Goal: Browse casually: Explore the website without a specific task or goal

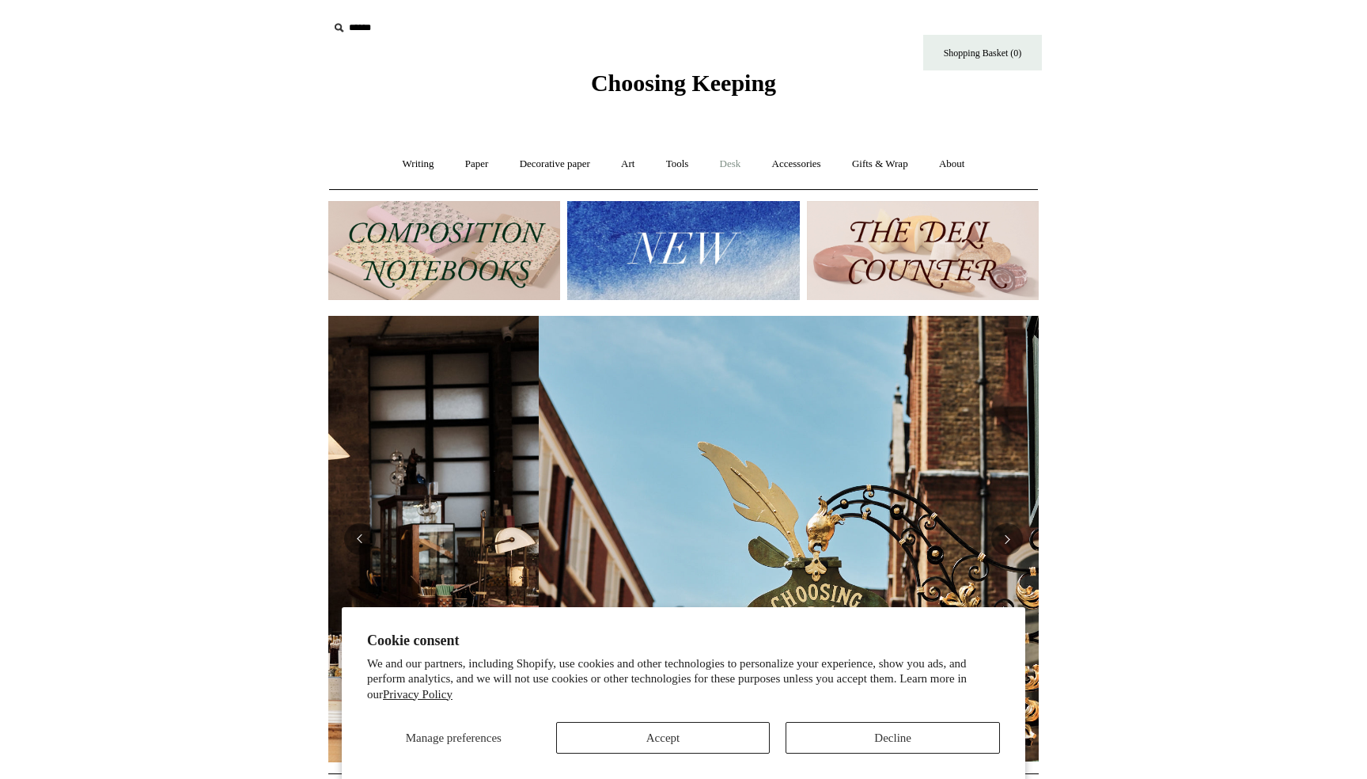
scroll to position [0, 711]
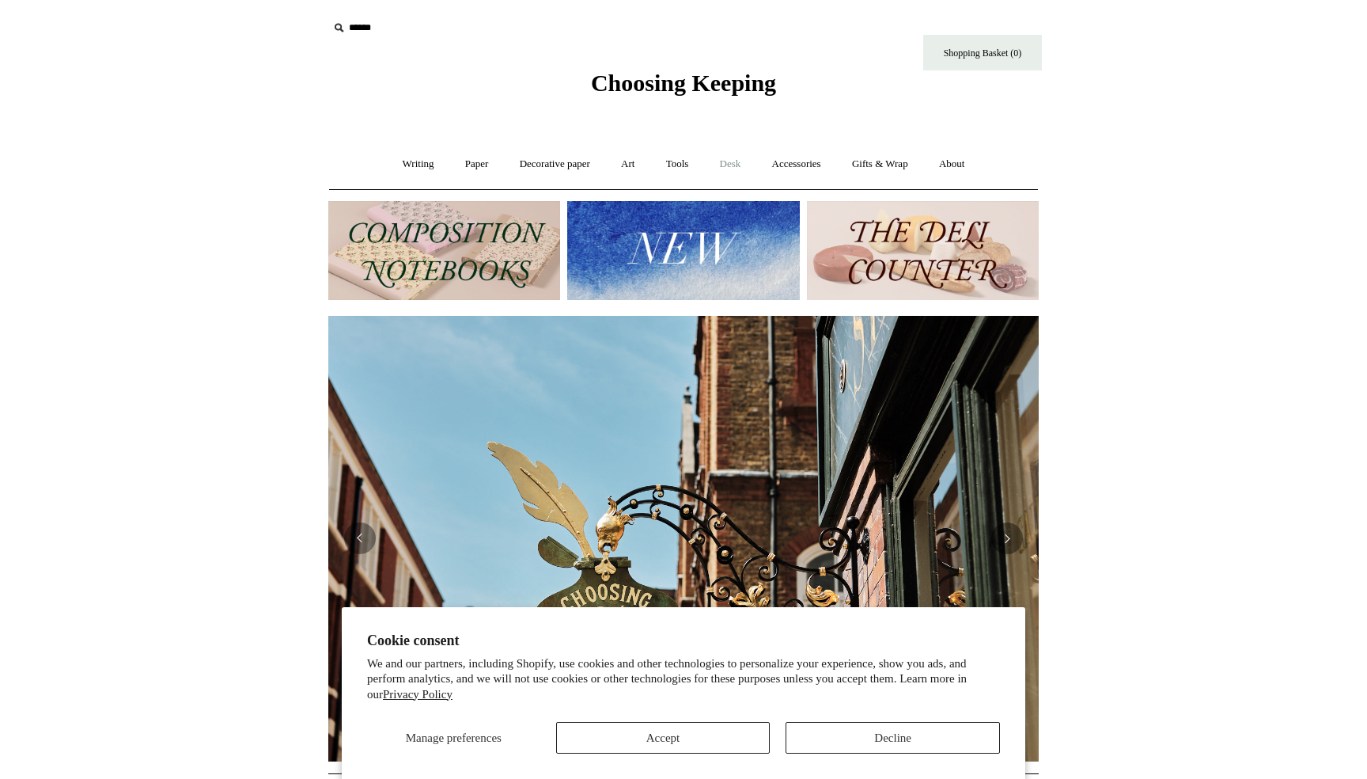
click at [729, 169] on link "Desk +" at bounding box center [731, 164] width 50 height 42
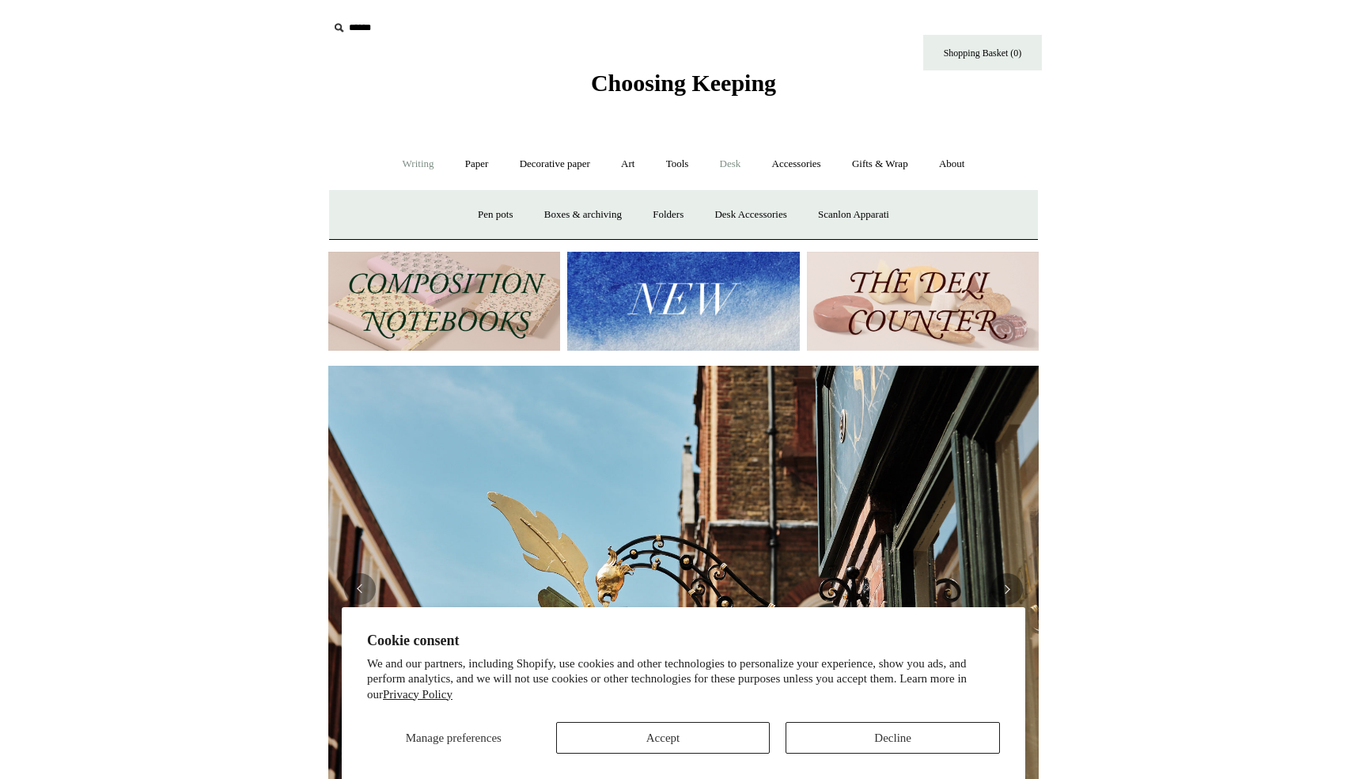
click at [415, 167] on link "Writing +" at bounding box center [419, 164] width 60 height 42
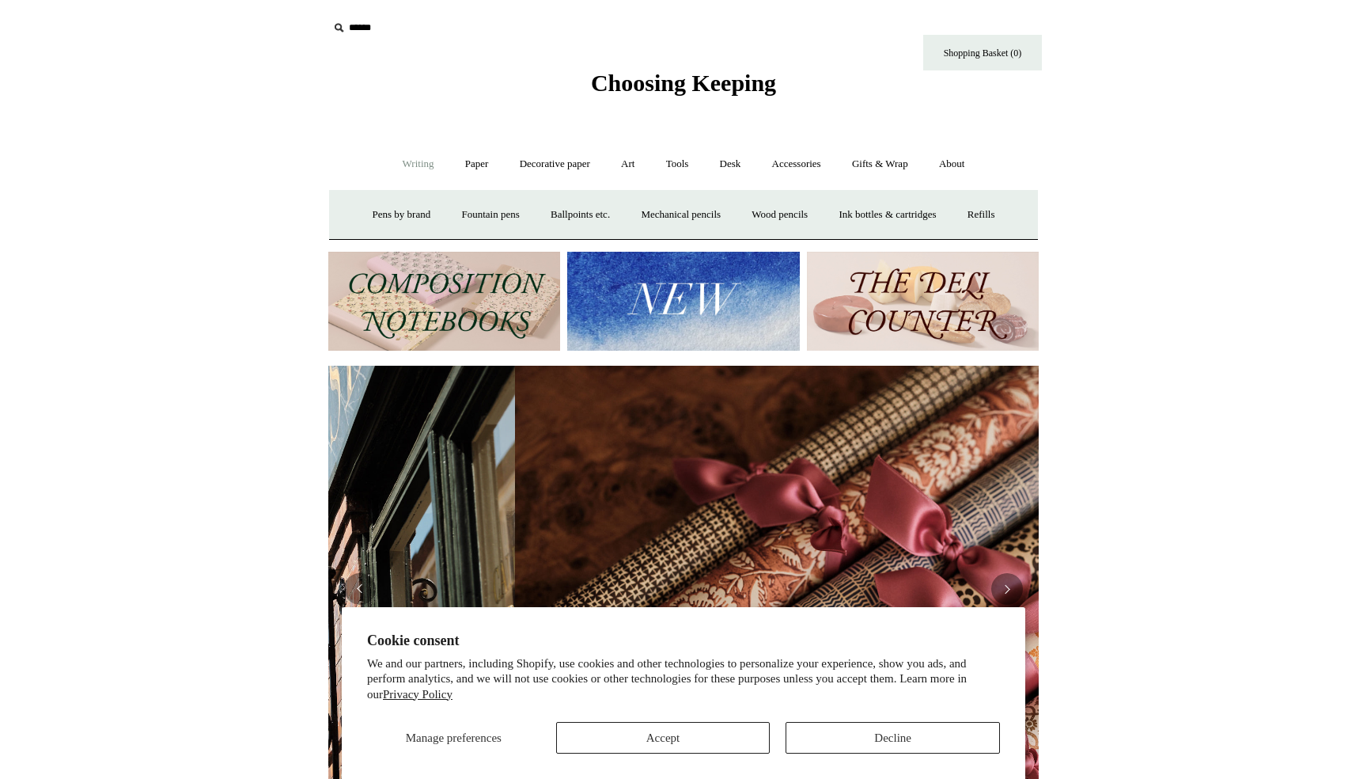
scroll to position [0, 1421]
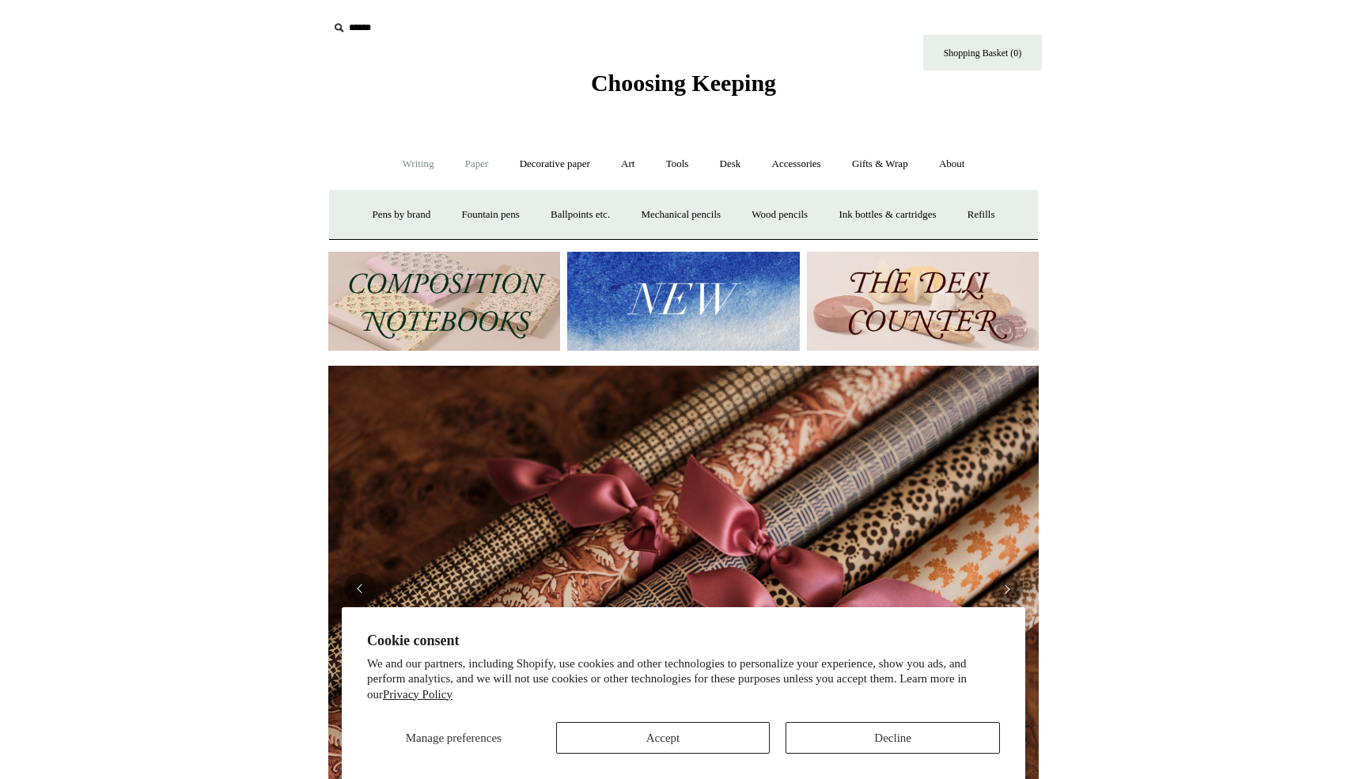
click at [485, 165] on link "Paper +" at bounding box center [477, 164] width 52 height 42
click at [457, 217] on link "Notebooks +" at bounding box center [462, 215] width 73 height 42
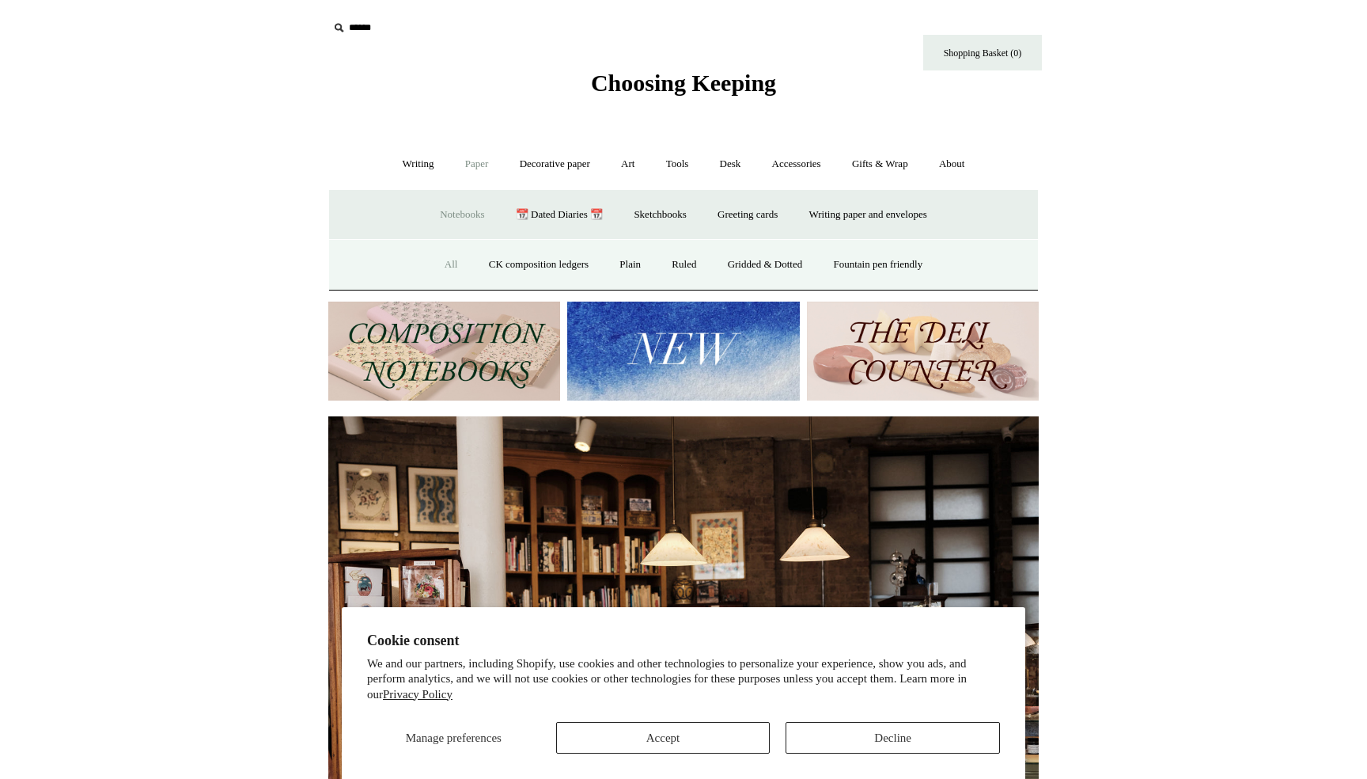
scroll to position [0, 0]
click at [690, 258] on link "Ruled" at bounding box center [684, 265] width 53 height 42
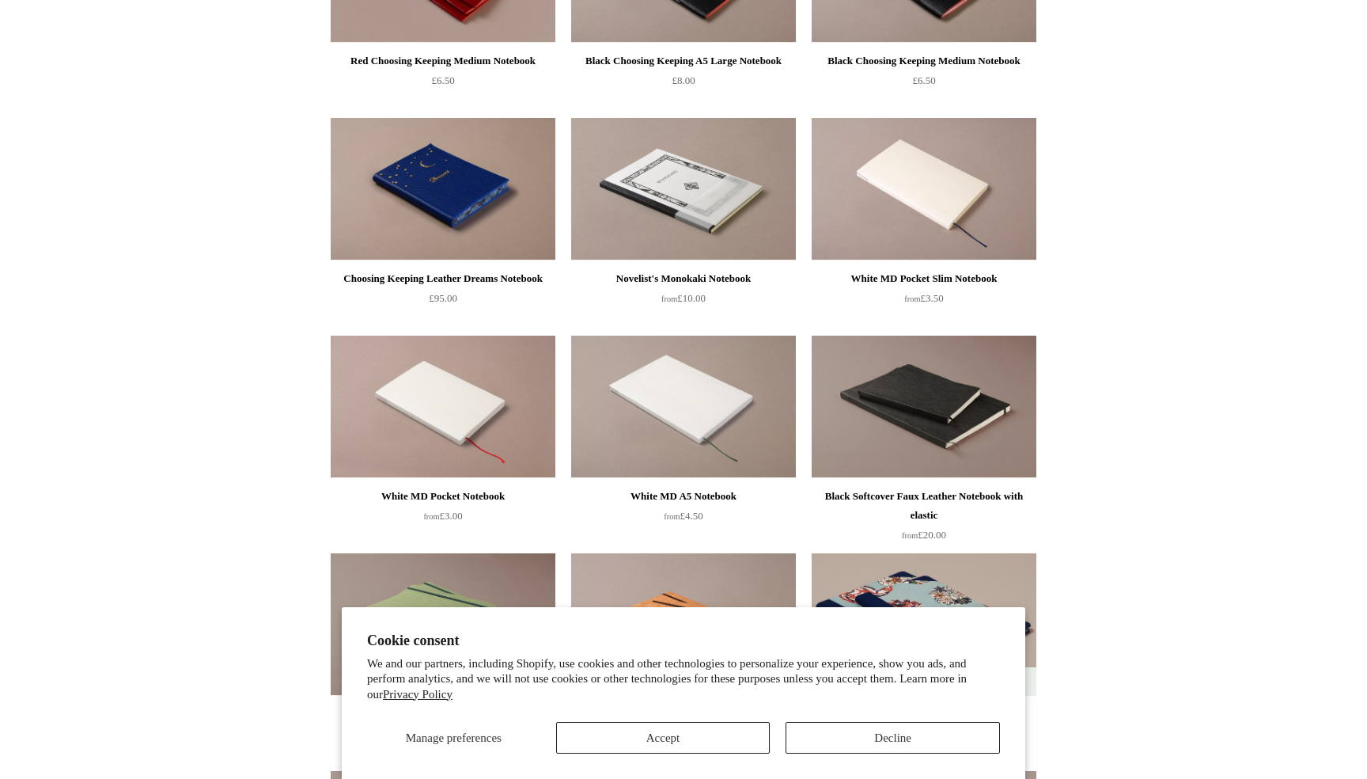
scroll to position [522, 0]
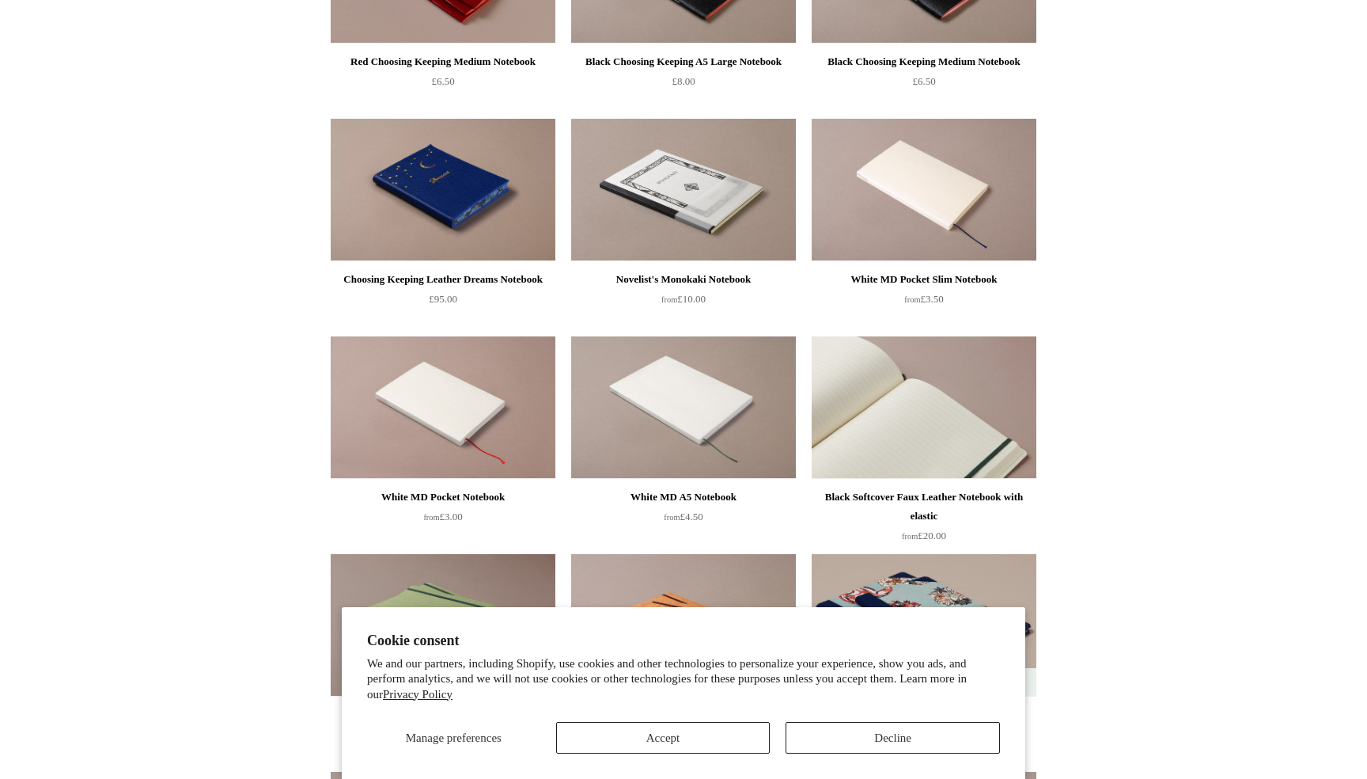
click at [938, 401] on img at bounding box center [924, 407] width 225 height 142
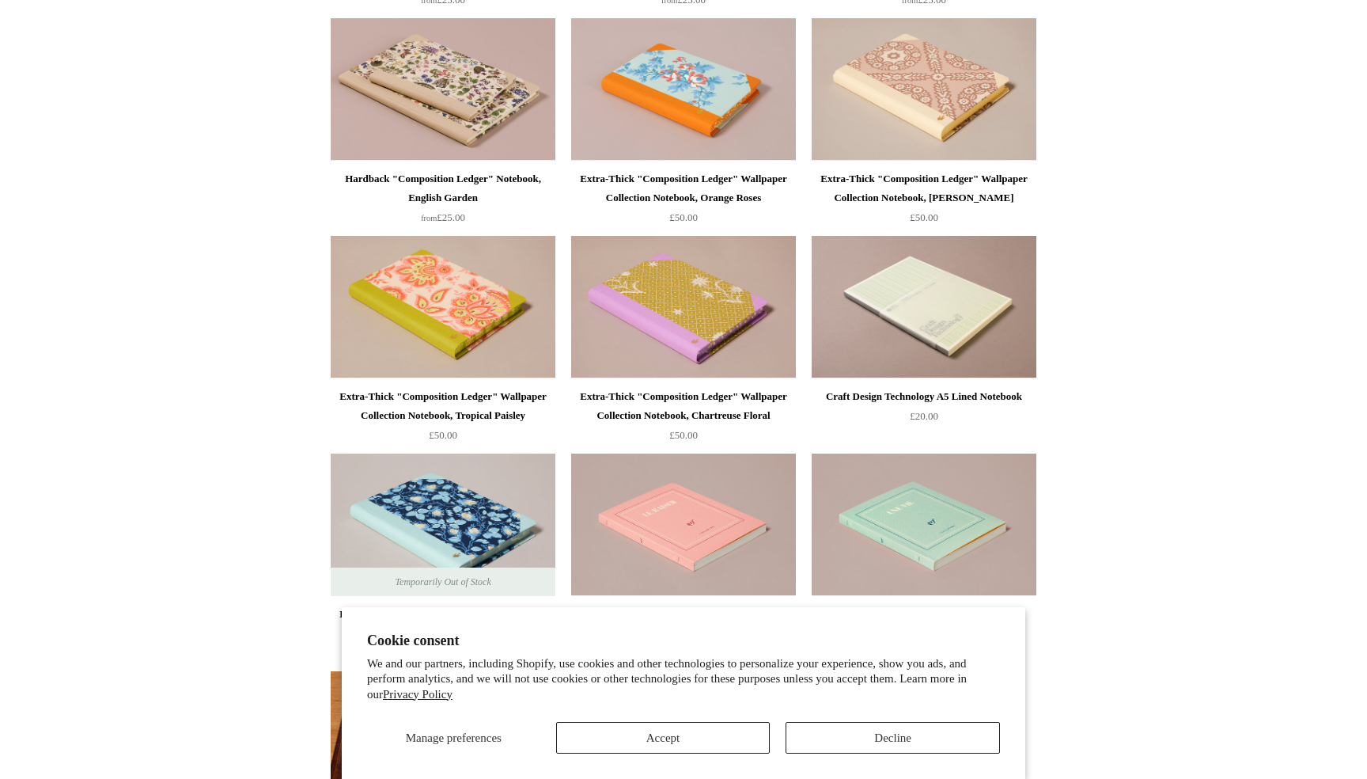
scroll to position [2947, 0]
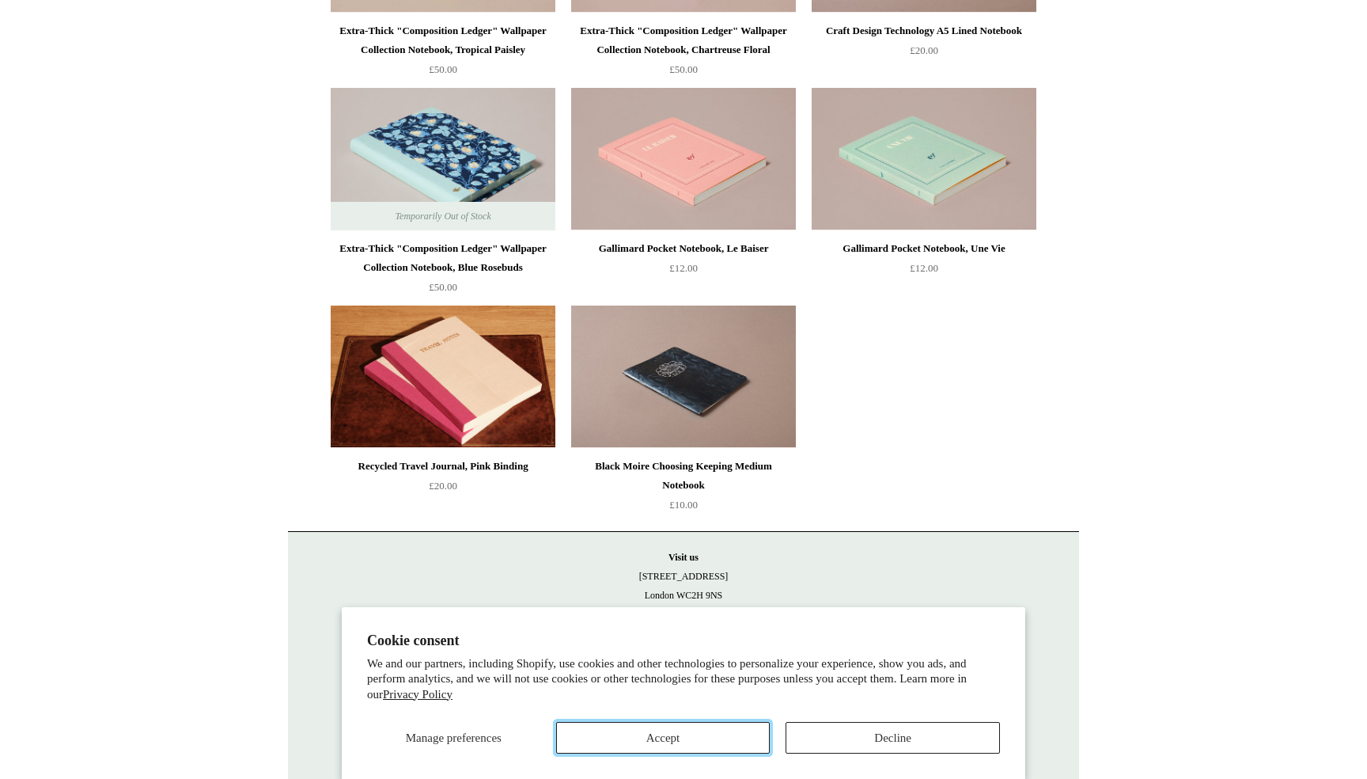
click at [615, 731] on button "Accept" at bounding box center [663, 738] width 214 height 32
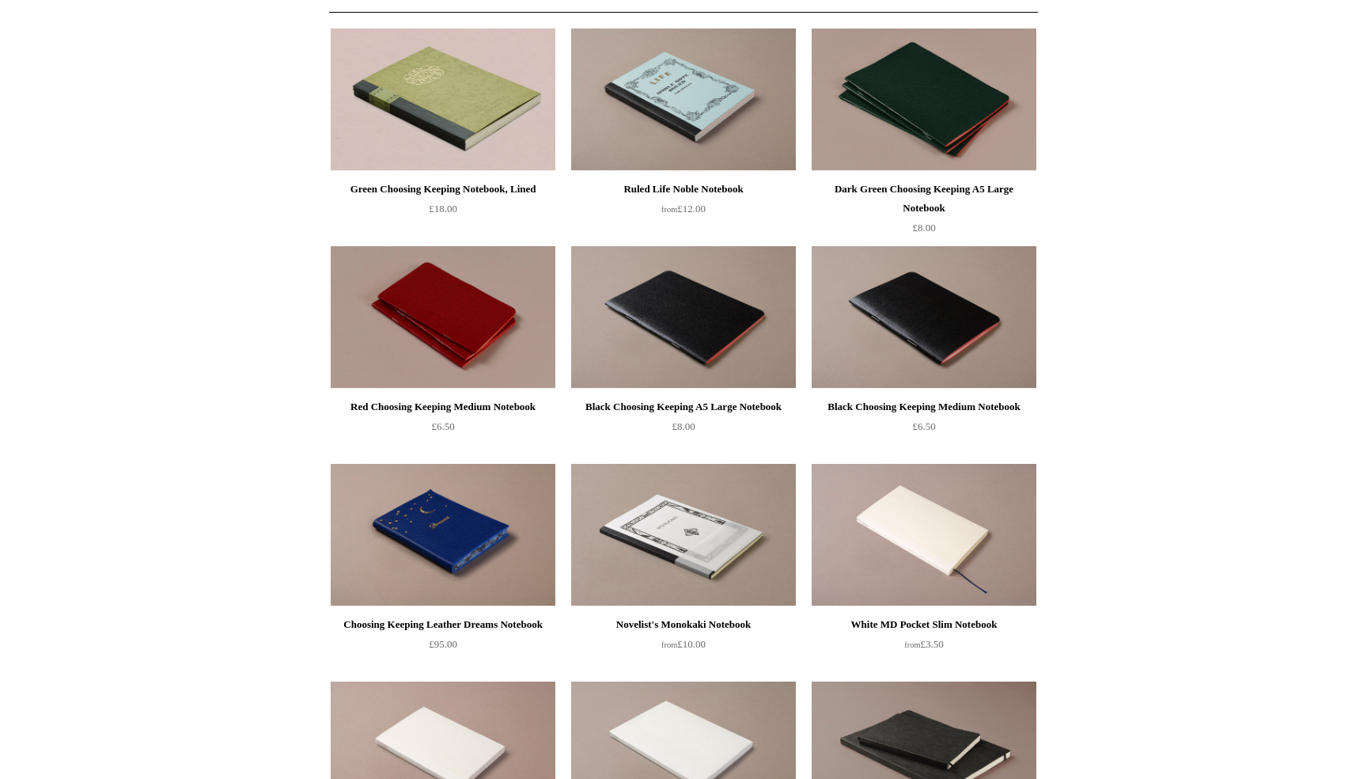
scroll to position [0, 0]
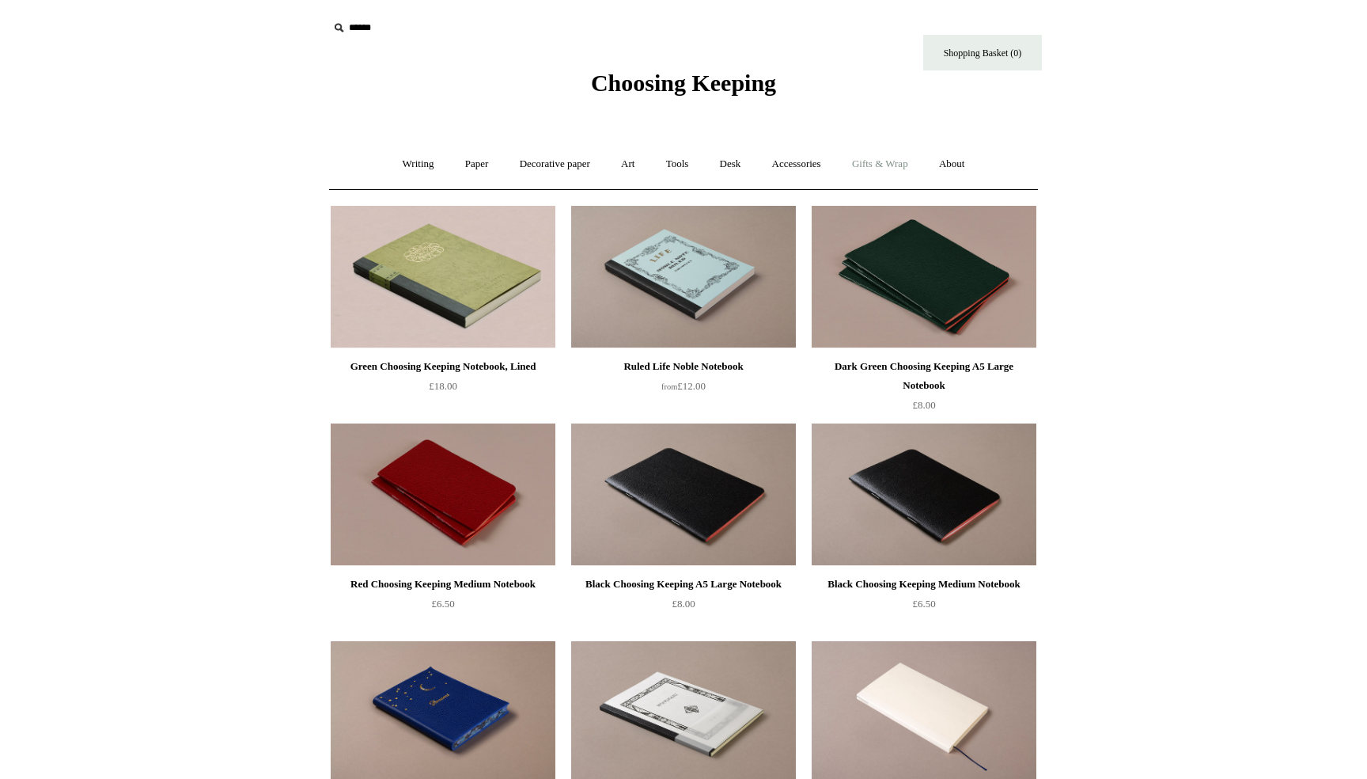
click at [890, 162] on link "Gifts & Wrap +" at bounding box center [880, 164] width 85 height 42
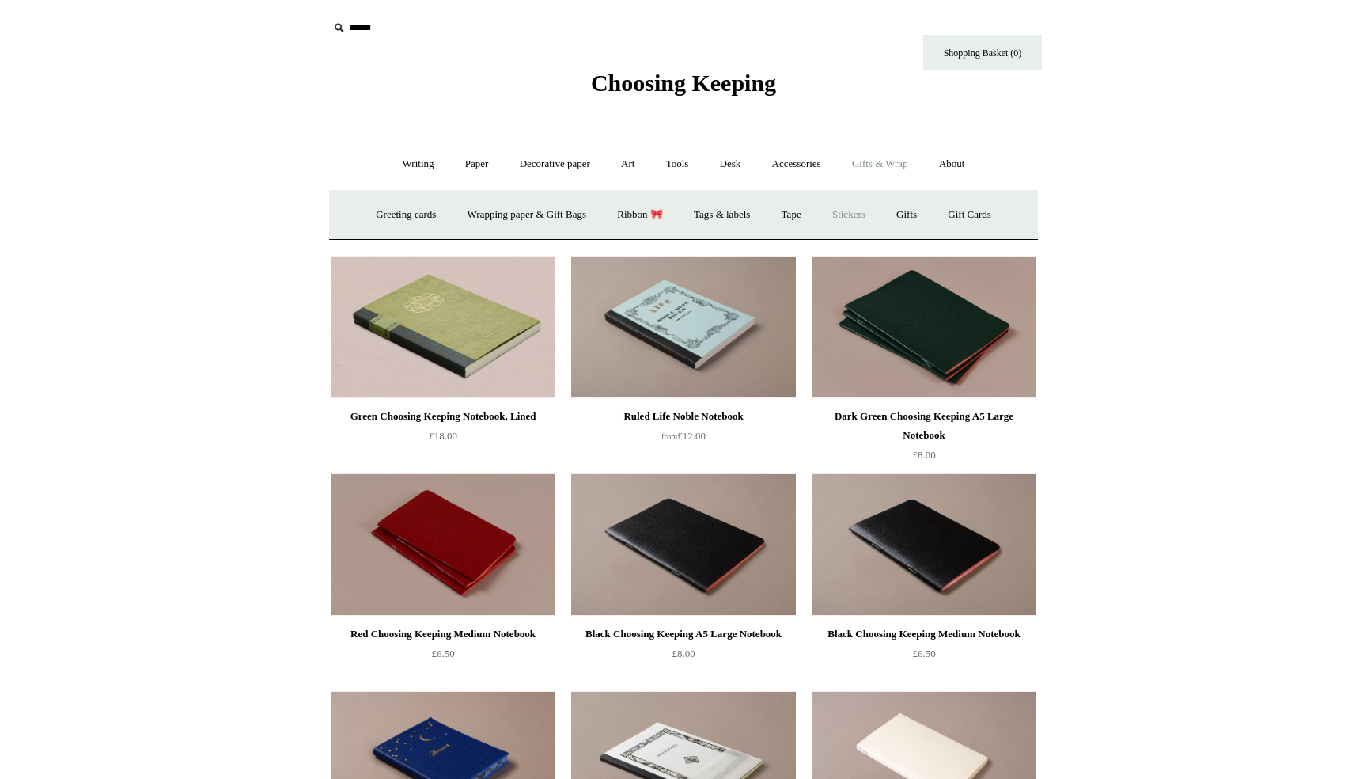
click at [856, 210] on link "Stickers" at bounding box center [849, 215] width 62 height 42
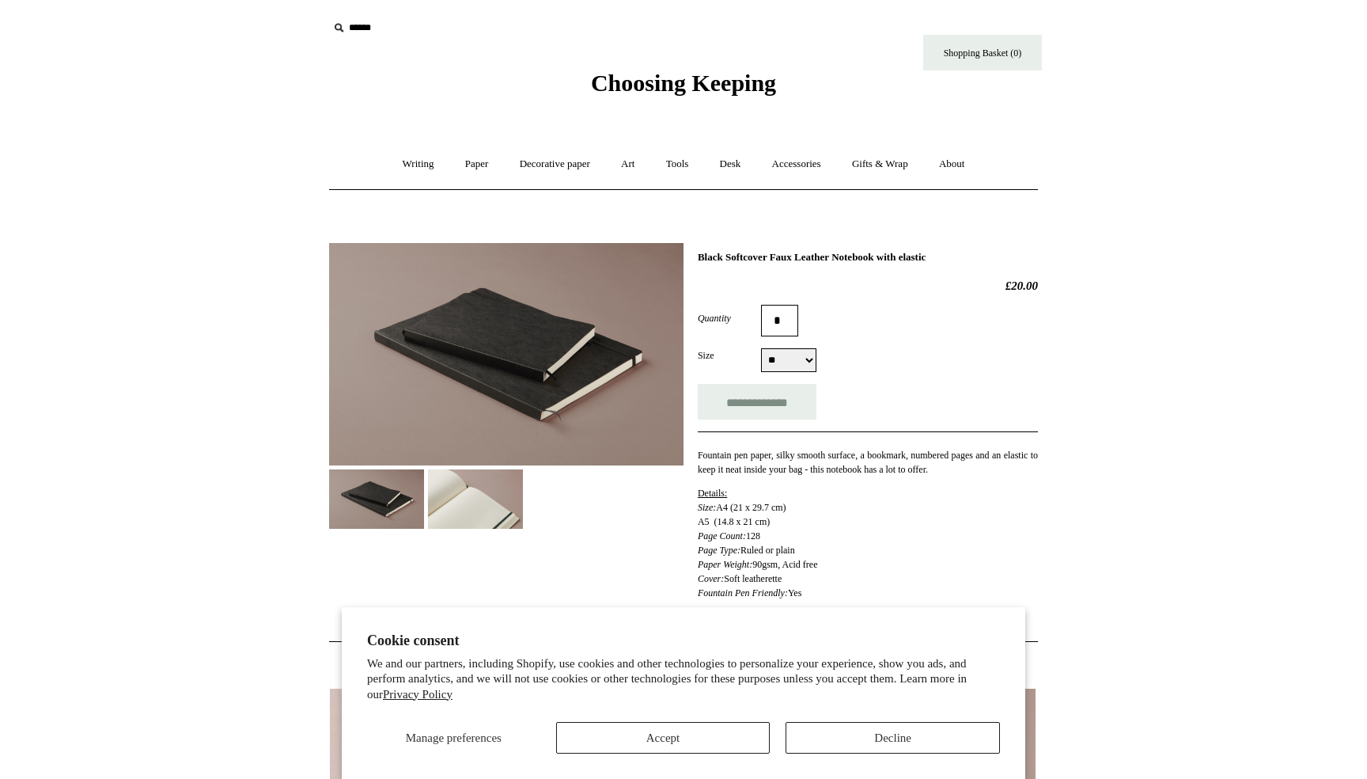
click at [479, 490] on img at bounding box center [475, 498] width 95 height 59
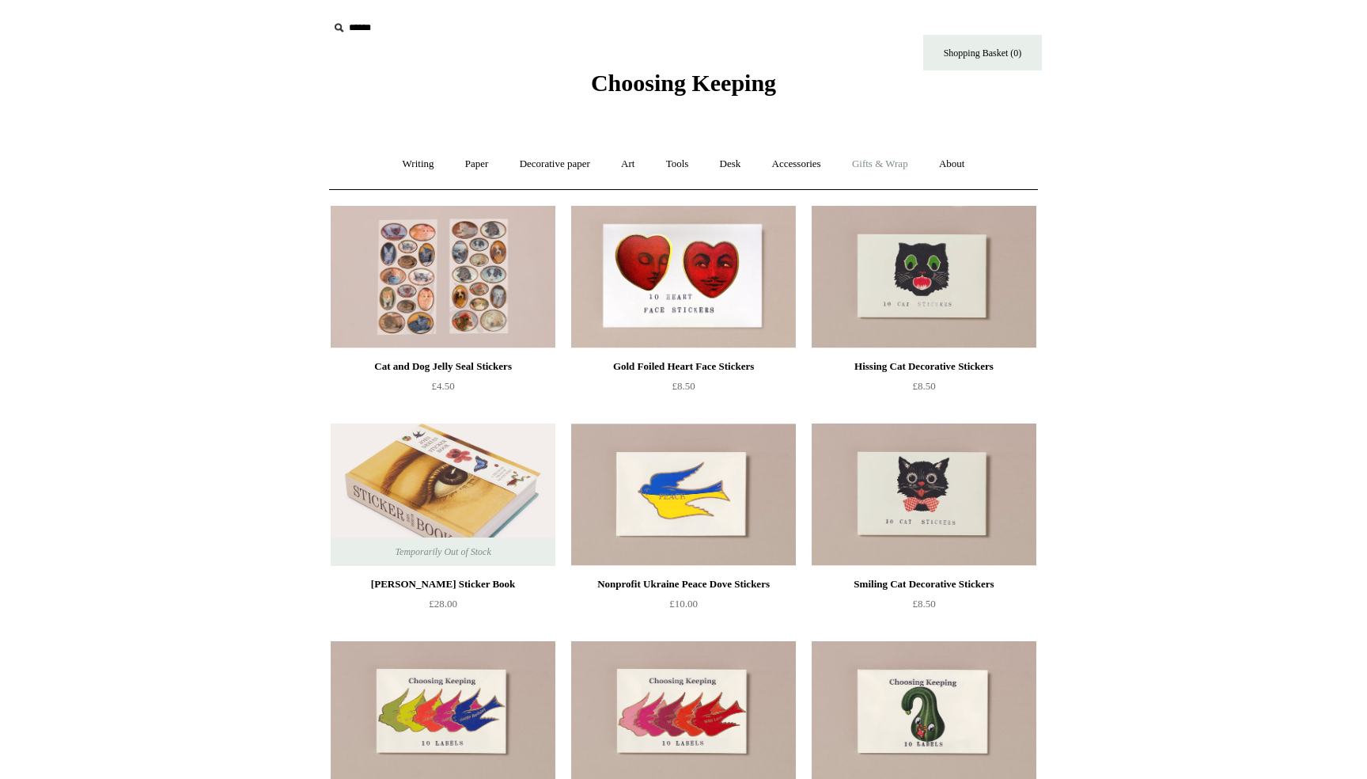
click at [876, 165] on link "Gifts & Wrap +" at bounding box center [880, 164] width 85 height 42
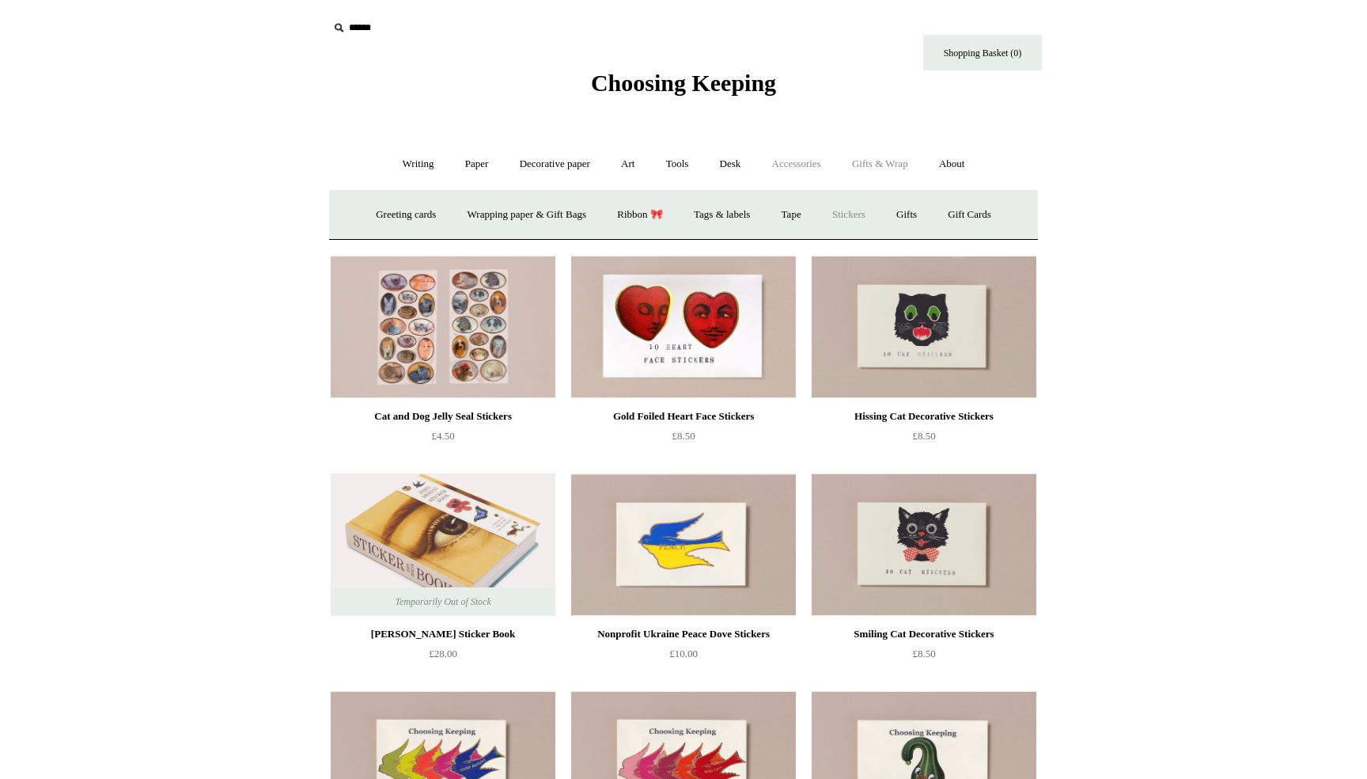
click at [781, 167] on link "Accessories +" at bounding box center [797, 164] width 78 height 42
click at [726, 164] on link "Desk +" at bounding box center [731, 164] width 50 height 42
click at [495, 213] on link "Pen pots" at bounding box center [495, 215] width 63 height 42
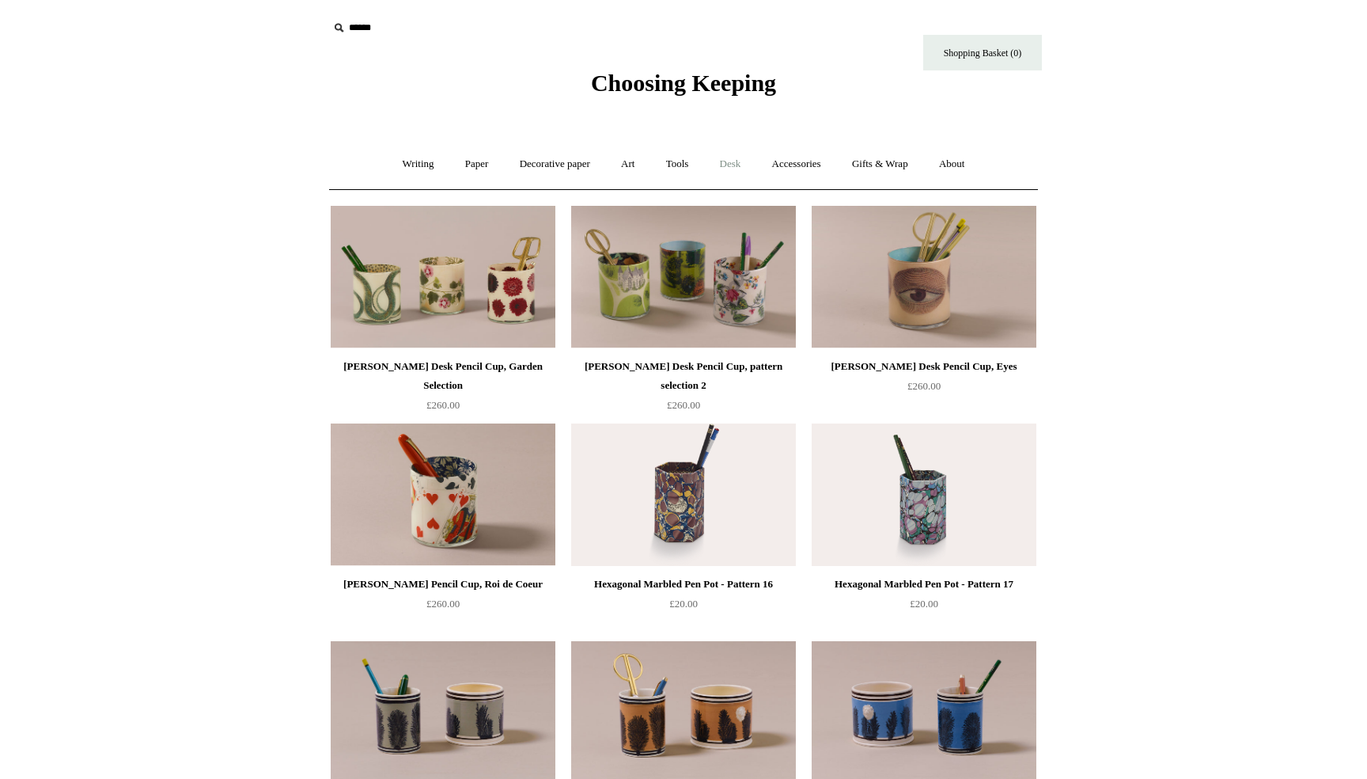
click at [723, 164] on link "Desk +" at bounding box center [731, 164] width 50 height 42
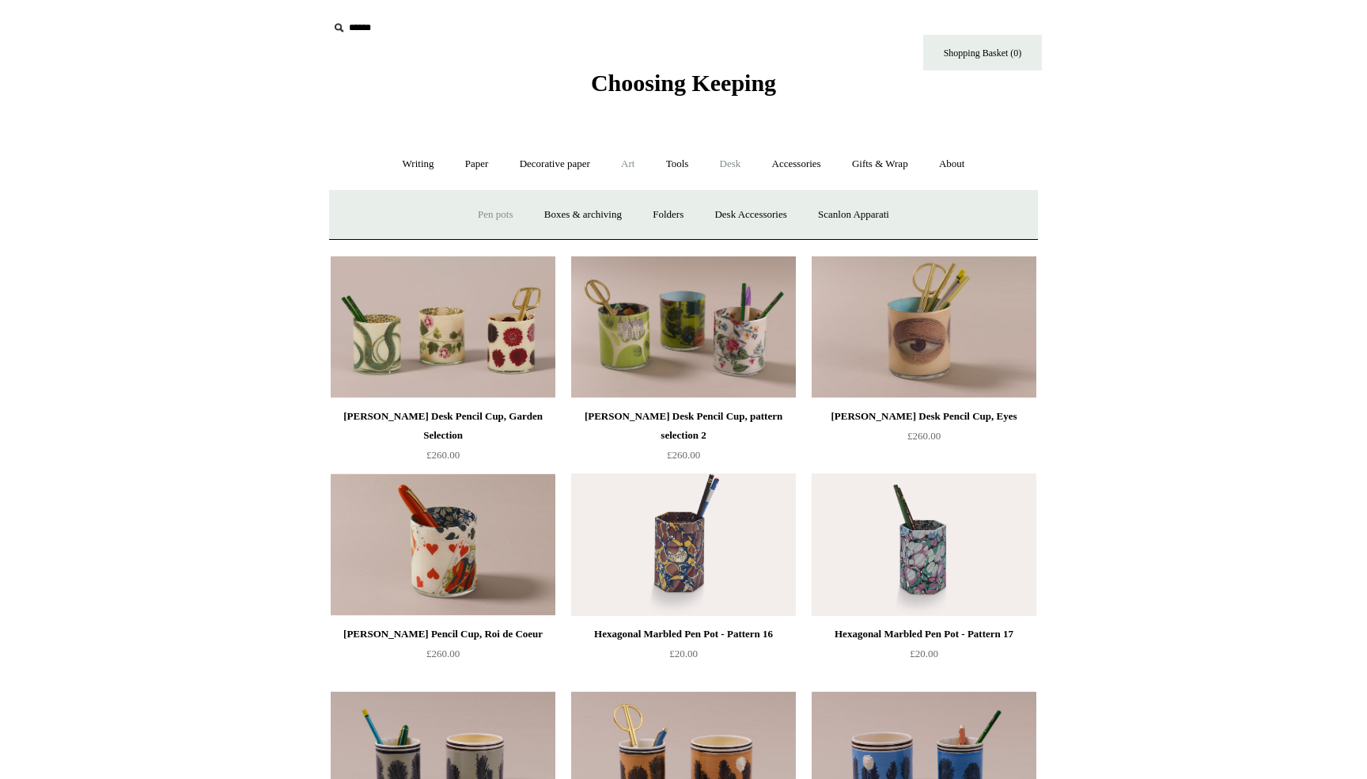
click at [625, 172] on link "Art +" at bounding box center [628, 164] width 42 height 42
click at [574, 154] on link "Decorative paper +" at bounding box center [555, 164] width 99 height 42
click at [464, 157] on link "Paper +" at bounding box center [477, 164] width 52 height 42
click at [422, 163] on link "Writing +" at bounding box center [419, 164] width 60 height 42
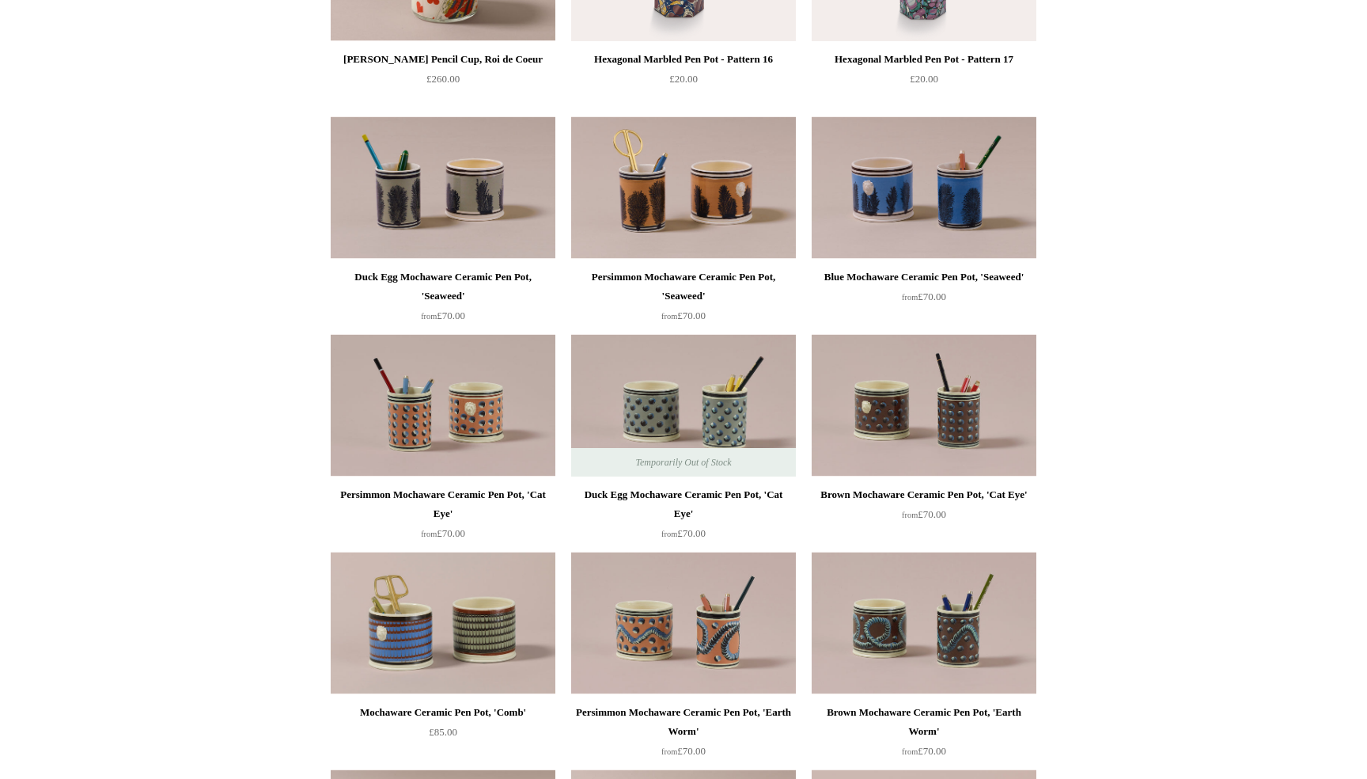
scroll to position [581, 0]
